Goal: Task Accomplishment & Management: Manage account settings

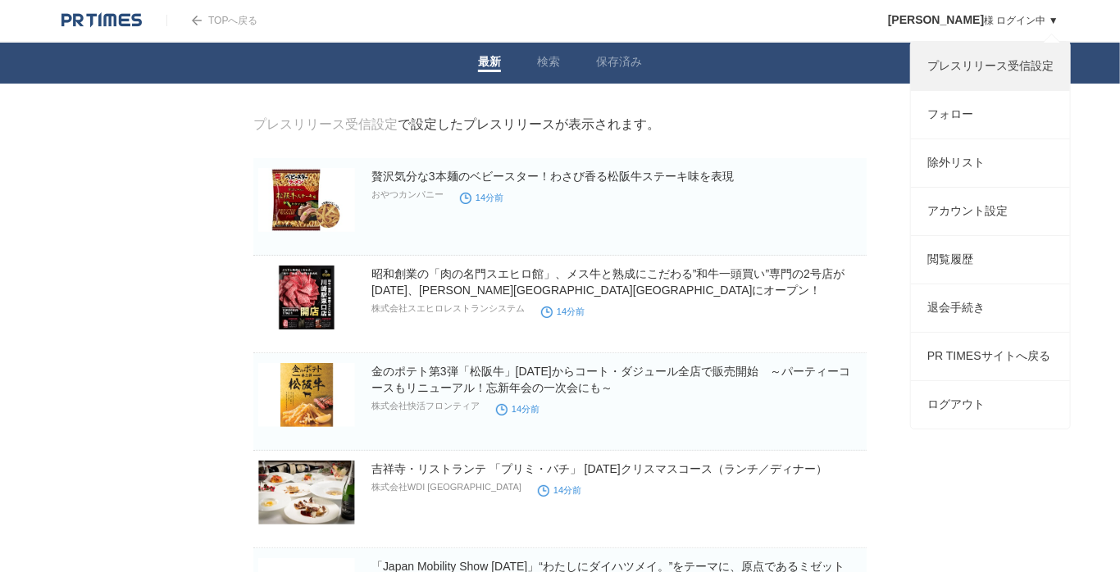
click at [992, 72] on link "プレスリリース受信設定" at bounding box center [990, 67] width 159 height 48
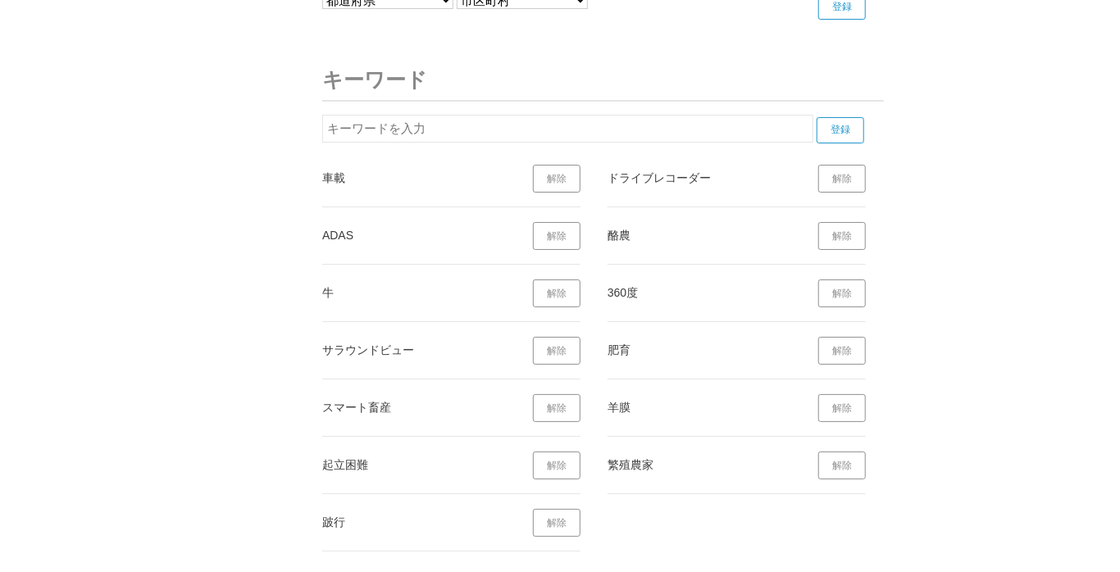
scroll to position [6082, 0]
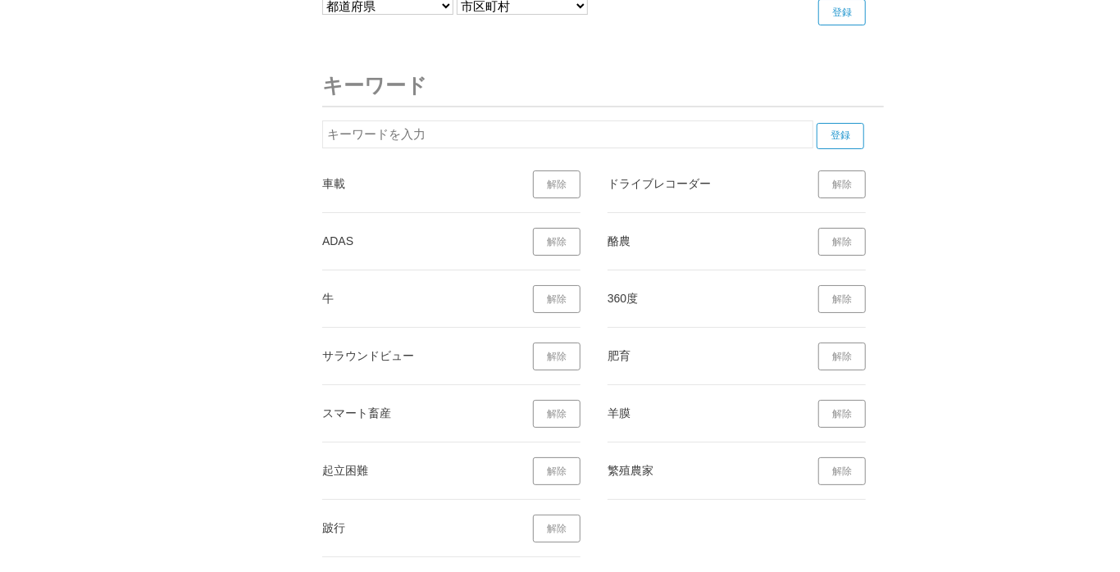
click at [418, 128] on input "text" at bounding box center [567, 135] width 491 height 28
type input "mobility show"
click at [829, 125] on input "登録" at bounding box center [840, 136] width 48 height 26
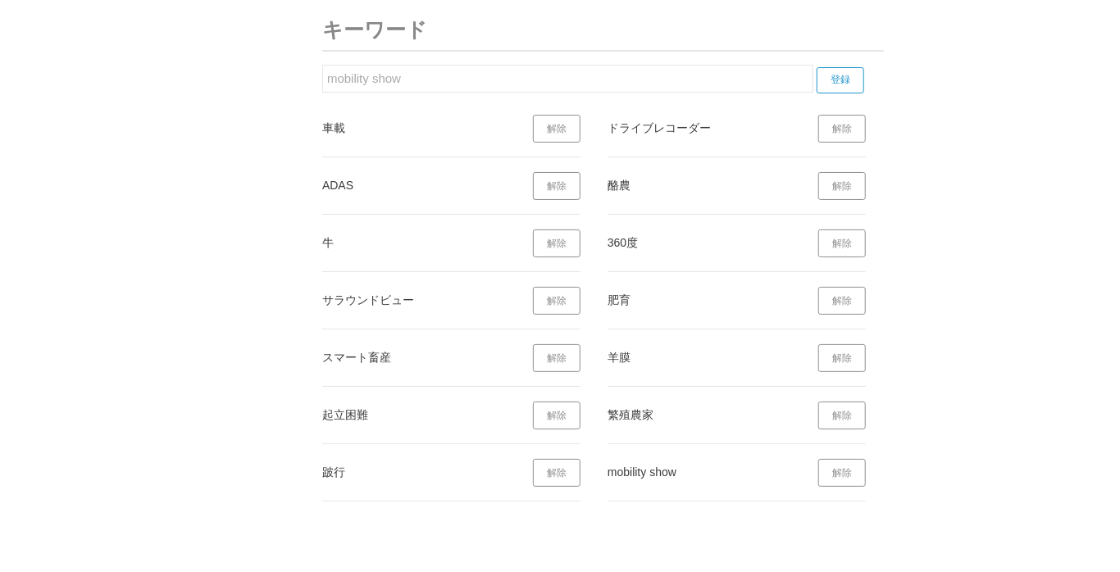
scroll to position [6156, 0]
